Goal: Information Seeking & Learning: Learn about a topic

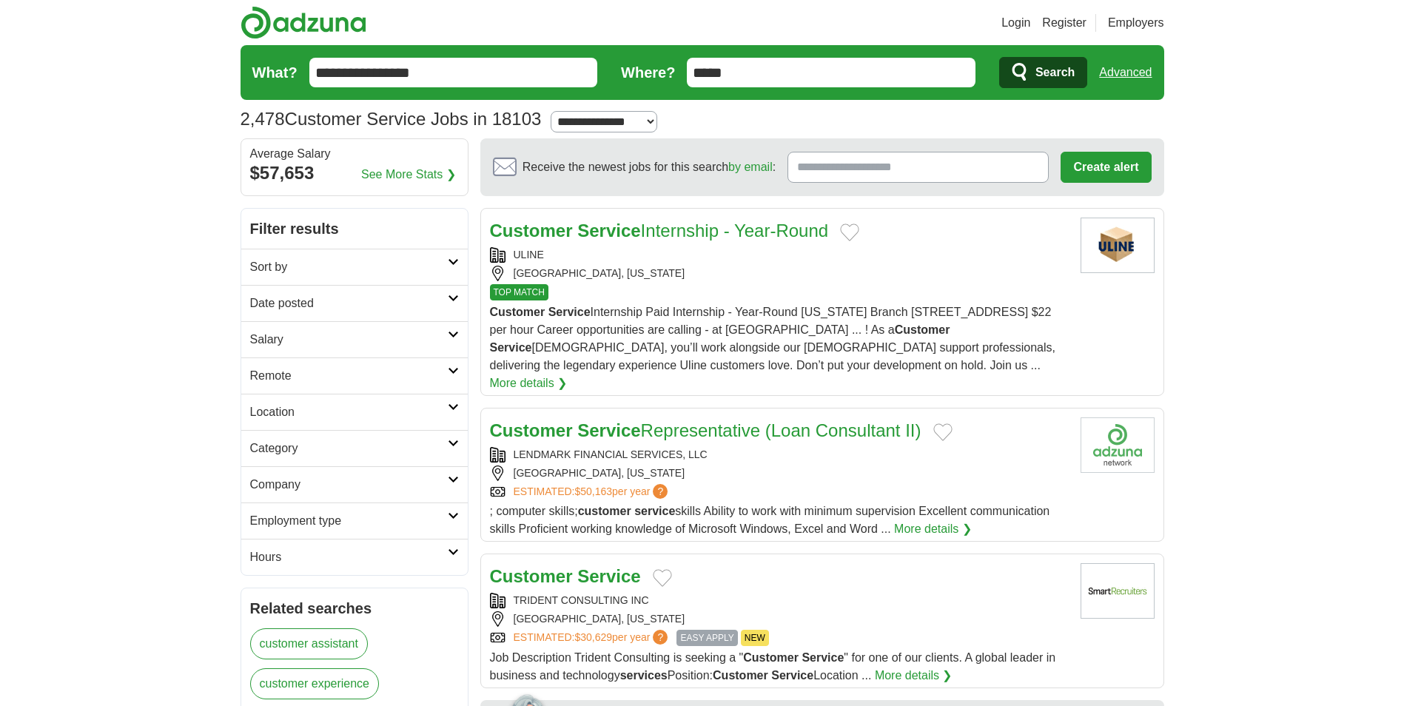
click at [450, 374] on icon at bounding box center [453, 370] width 11 height 7
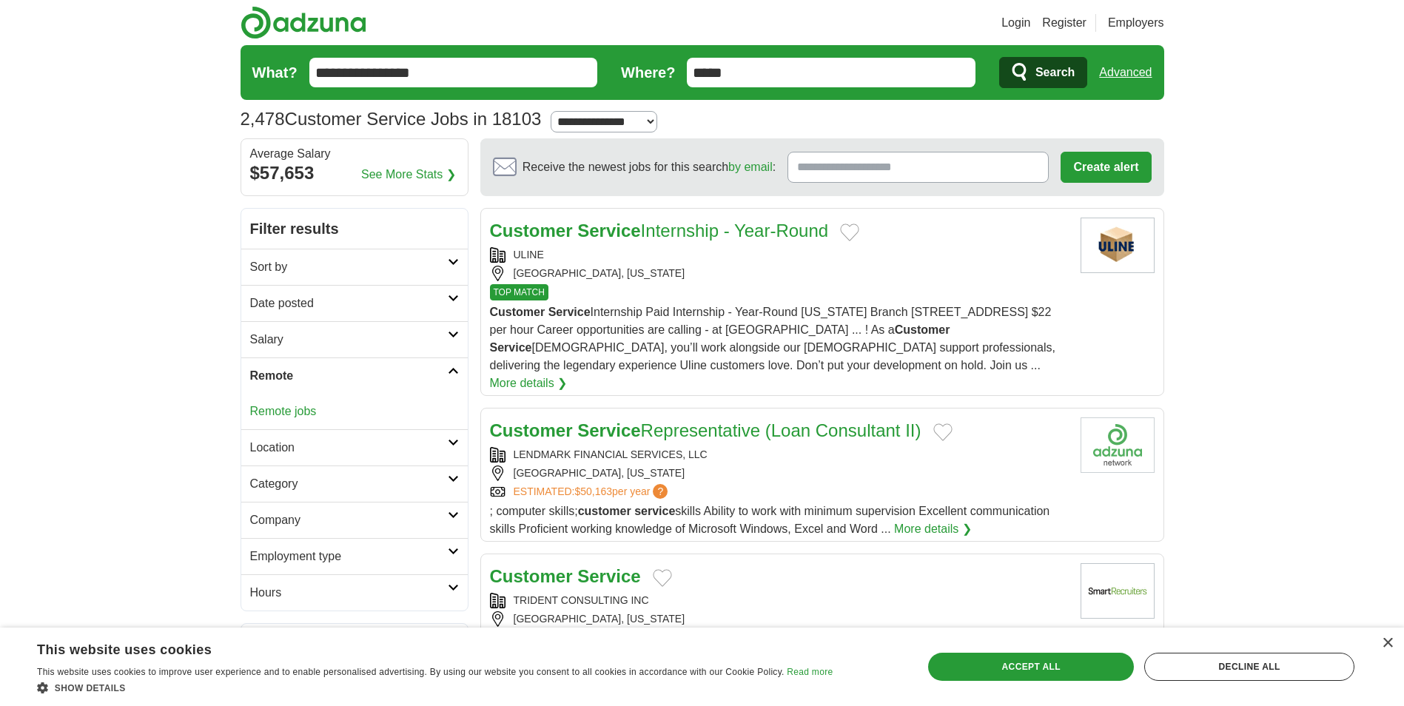
click at [277, 406] on link "Remote jobs" at bounding box center [283, 411] width 67 height 13
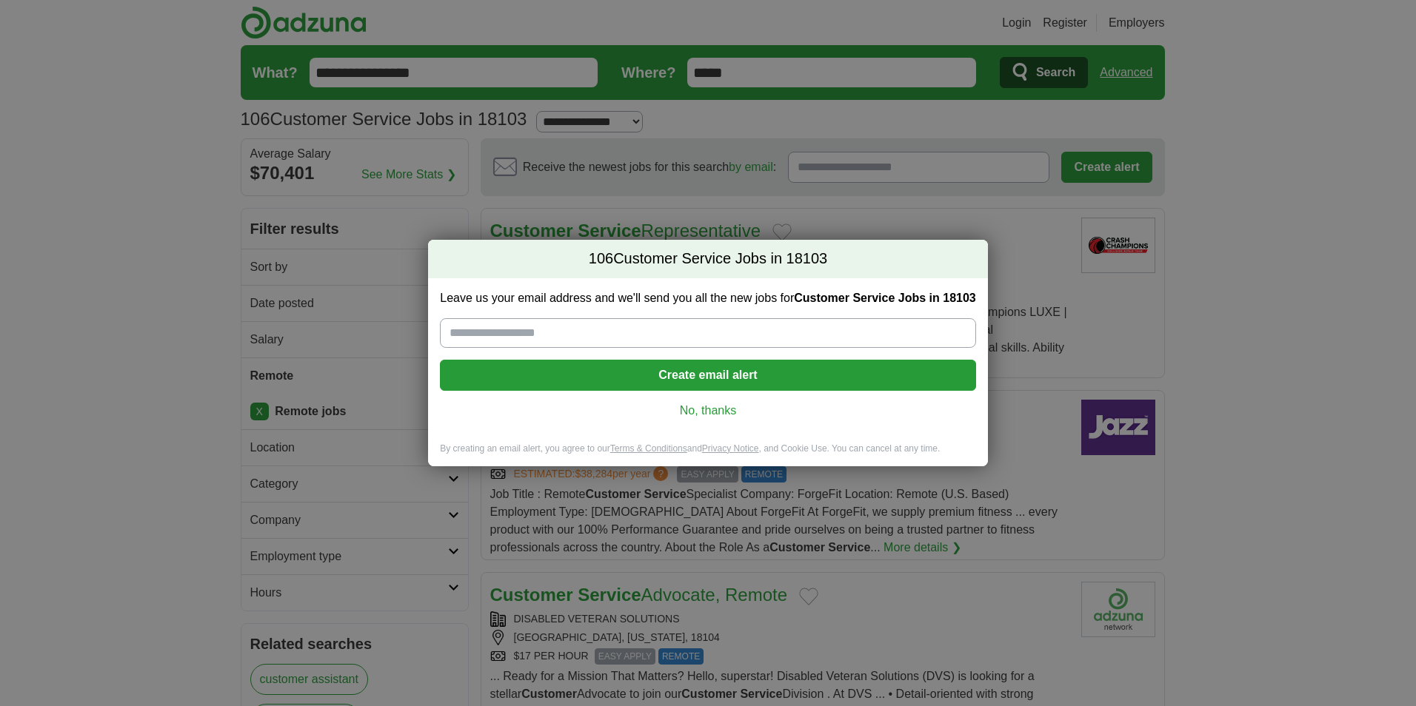
click at [730, 412] on link "No, thanks" at bounding box center [708, 411] width 512 height 16
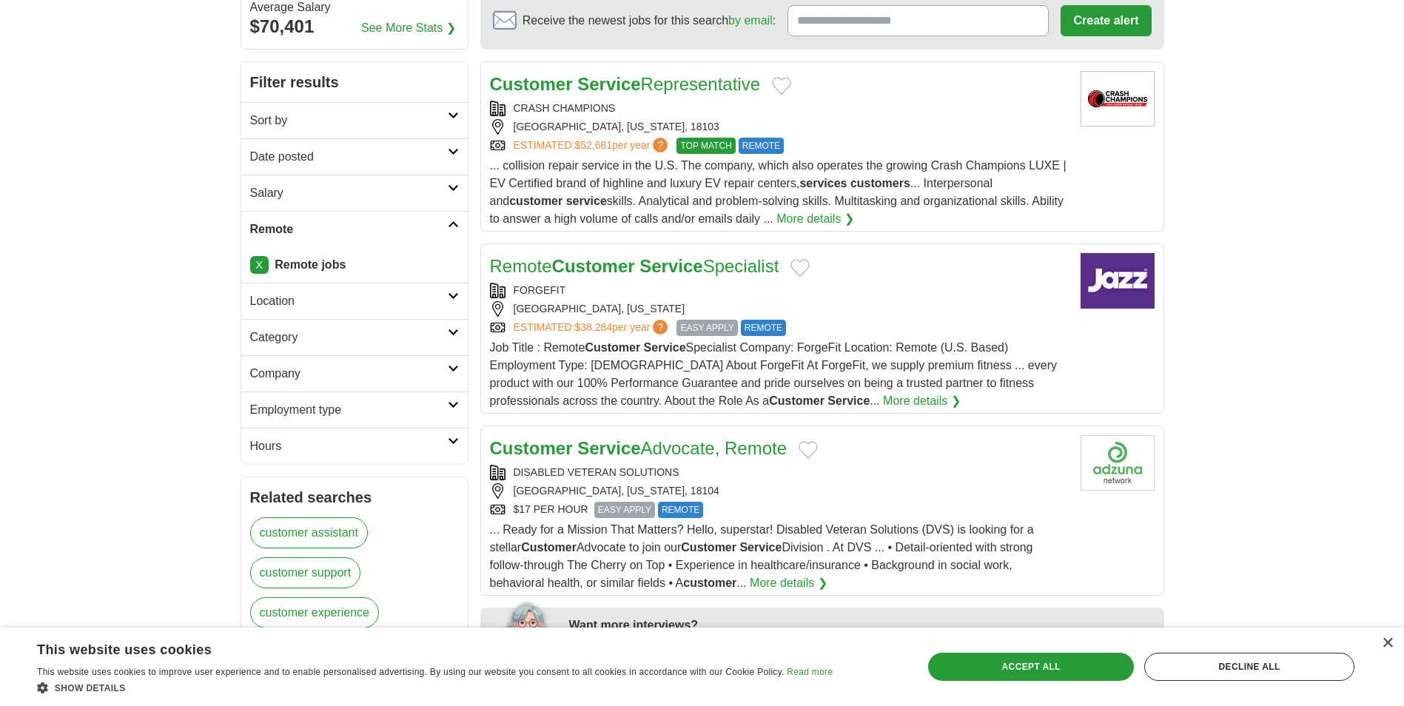
scroll to position [170, 0]
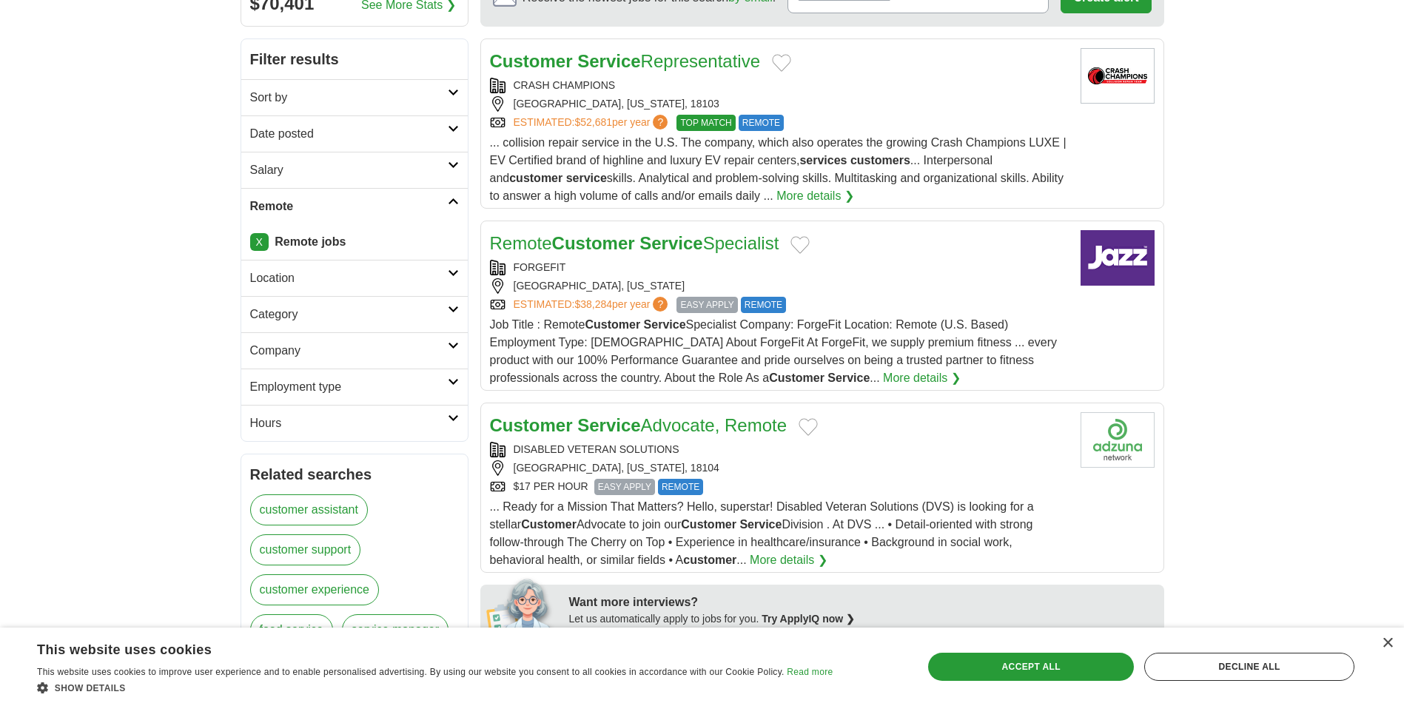
click at [883, 383] on link "More details ❯" at bounding box center [922, 378] width 78 height 18
